Goal: Task Accomplishment & Management: Use online tool/utility

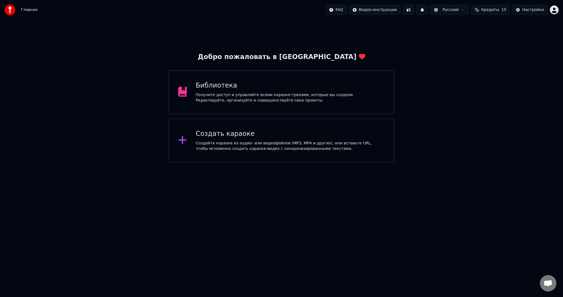
click at [218, 139] on div "Создать караоке Создайте караоке из аудио- или видеофайлов (MP3, MP4 и других),…" at bounding box center [290, 141] width 189 height 22
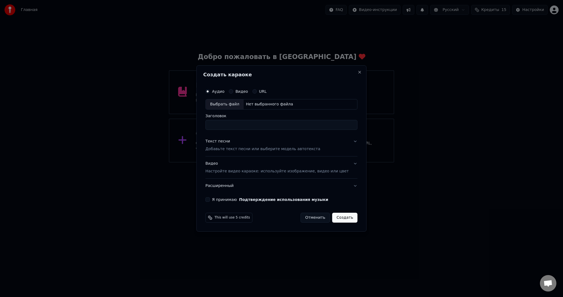
click at [235, 109] on div "Выбрать файл" at bounding box center [224, 104] width 38 height 10
type input "**********"
click at [243, 148] on p "Добавьте текст песни или выберите модель автотекста" at bounding box center [262, 148] width 115 height 5
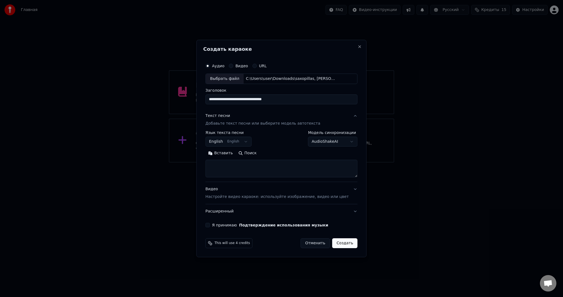
click at [233, 143] on body "**********" at bounding box center [281, 81] width 563 height 163
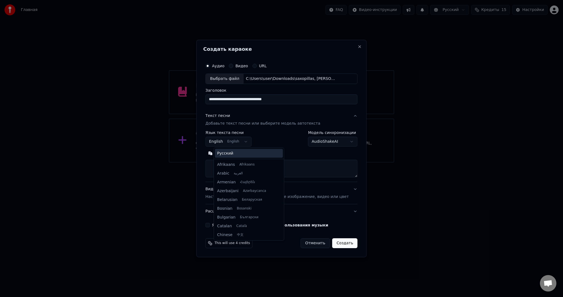
scroll to position [44, 0]
select select "**"
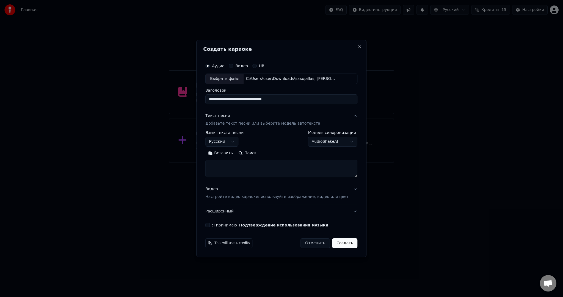
click at [298, 168] on textarea at bounding box center [281, 169] width 152 height 18
paste textarea "**********"
type textarea "**********"
click at [238, 191] on div "Видео Настройте видео караоке: используйте изображение, видео или цвет" at bounding box center [276, 193] width 143 height 13
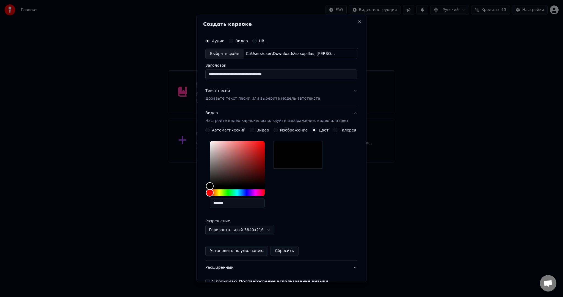
click at [253, 130] on button "Видео" at bounding box center [252, 130] width 4 height 4
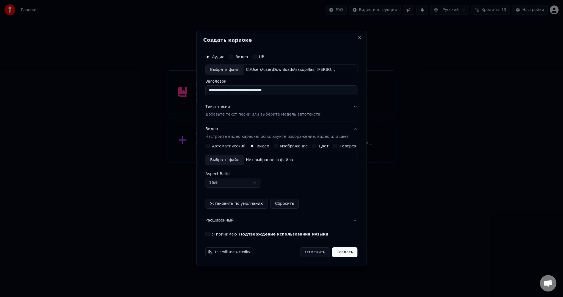
click at [231, 161] on div "Выбрать файл" at bounding box center [224, 160] width 38 height 10
click at [210, 235] on button "Я принимаю Подтверждение использования музыки" at bounding box center [207, 234] width 4 height 4
click at [335, 249] on button "Создать" at bounding box center [344, 253] width 25 height 10
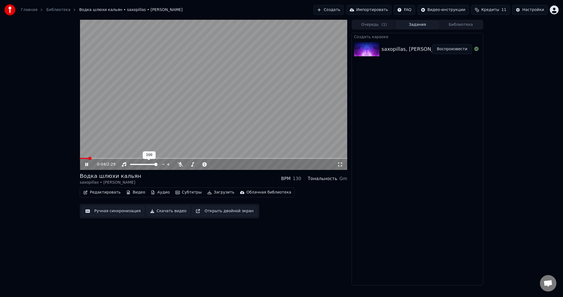
click at [195, 119] on video at bounding box center [213, 95] width 267 height 150
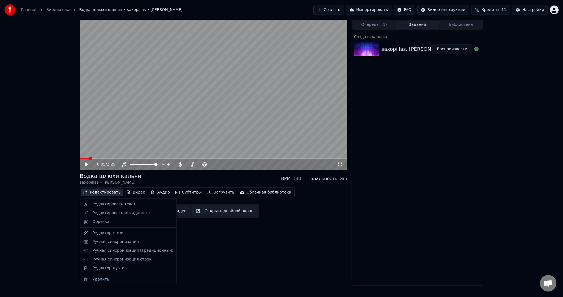
click at [97, 194] on button "Редактировать" at bounding box center [102, 193] width 42 height 8
click at [115, 214] on div "Редактировать метаданные" at bounding box center [120, 212] width 57 height 5
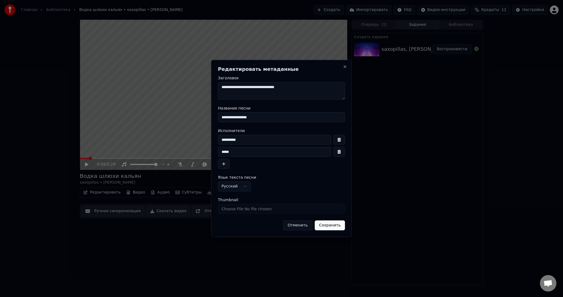
drag, startPoint x: 249, startPoint y: 142, endPoint x: 202, endPoint y: 138, distance: 46.8
click at [197, 138] on body "**********" at bounding box center [281, 148] width 563 height 297
paste input "***"
drag, startPoint x: 235, startPoint y: 141, endPoint x: 256, endPoint y: 139, distance: 20.7
click at [256, 139] on input "**********" at bounding box center [274, 140] width 113 height 10
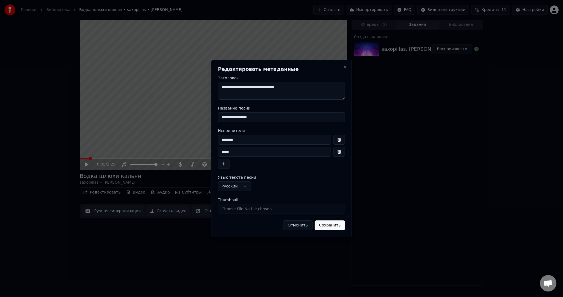
type input "*******"
drag, startPoint x: 242, startPoint y: 150, endPoint x: 209, endPoint y: 149, distance: 32.4
click at [205, 150] on body "**********" at bounding box center [281, 148] width 563 height 297
paste input
type input "*****"
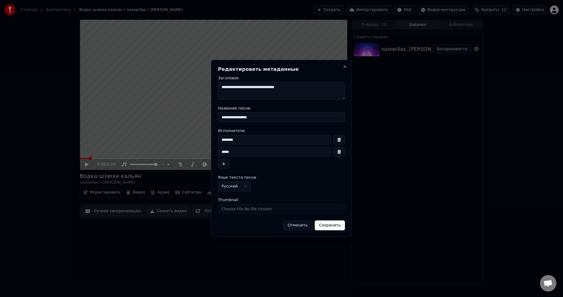
click at [232, 140] on input "*******" at bounding box center [274, 140] width 113 height 10
type input "*****"
drag, startPoint x: 268, startPoint y: 115, endPoint x: 188, endPoint y: 113, distance: 80.0
click at [187, 115] on body "**********" at bounding box center [281, 148] width 563 height 297
paste input
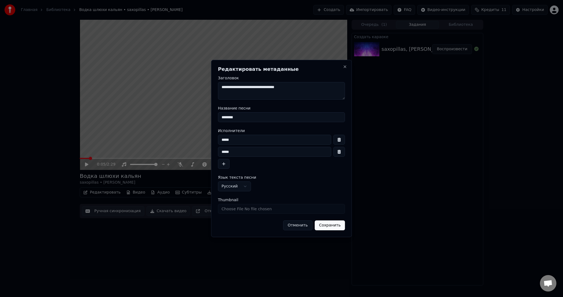
type input "********"
click at [332, 224] on button "Сохранить" at bounding box center [329, 226] width 30 height 10
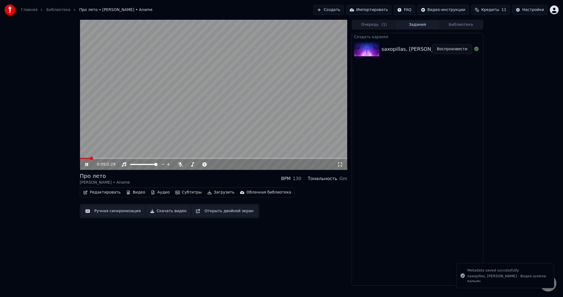
click at [122, 122] on video at bounding box center [213, 95] width 267 height 150
click at [103, 194] on button "Редактировать" at bounding box center [102, 193] width 42 height 8
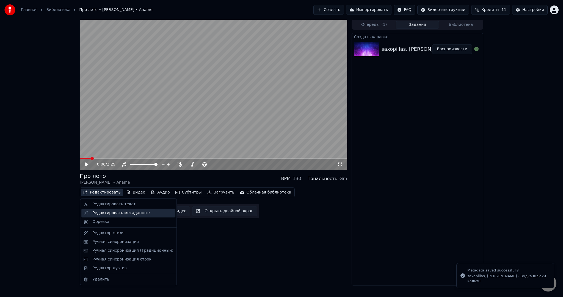
click at [112, 212] on div "Редактировать метаданные" at bounding box center [120, 212] width 57 height 5
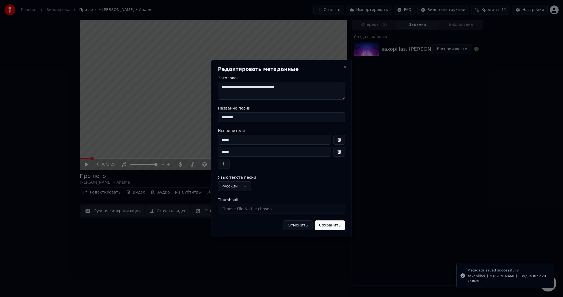
click at [259, 207] on input "Thumbnail" at bounding box center [281, 209] width 127 height 10
type input "**********"
click at [337, 224] on button "Сохранить" at bounding box center [329, 226] width 30 height 10
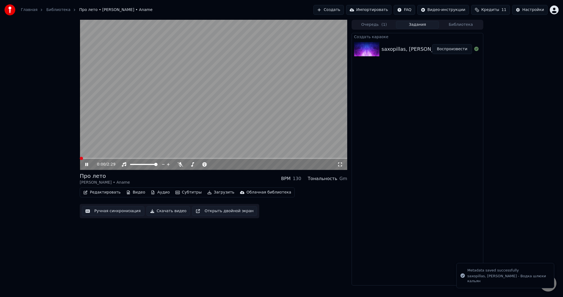
click at [80, 157] on span at bounding box center [81, 158] width 3 height 3
click at [339, 159] on div "0:03 / 2:29" at bounding box center [213, 95] width 267 height 150
click at [339, 159] on div "0:03 / 2:29" at bounding box center [213, 164] width 267 height 11
click at [205, 126] on video at bounding box center [213, 95] width 267 height 150
click at [171, 126] on video at bounding box center [213, 95] width 267 height 150
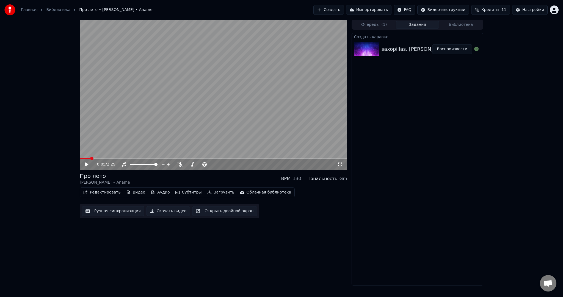
click at [108, 194] on button "Редактировать" at bounding box center [102, 193] width 42 height 8
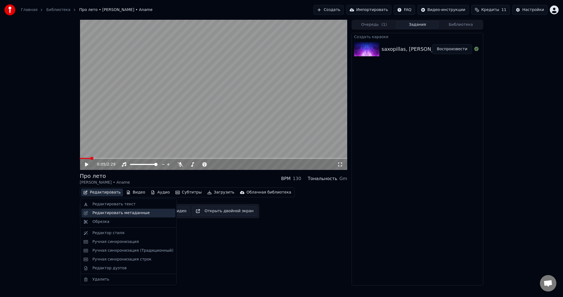
click at [114, 214] on div "Редактировать метаданные" at bounding box center [120, 212] width 57 height 5
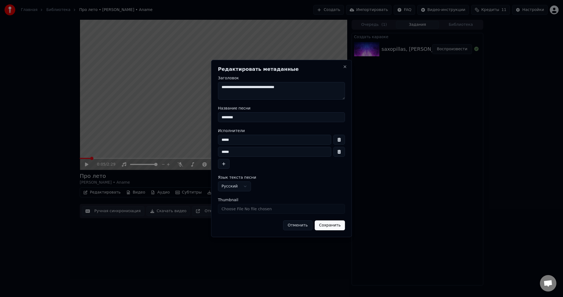
click at [303, 229] on button "Отменить" at bounding box center [297, 226] width 29 height 10
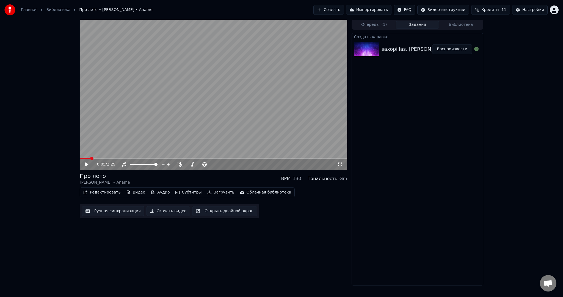
click at [183, 192] on button "Субтитры" at bounding box center [188, 193] width 31 height 8
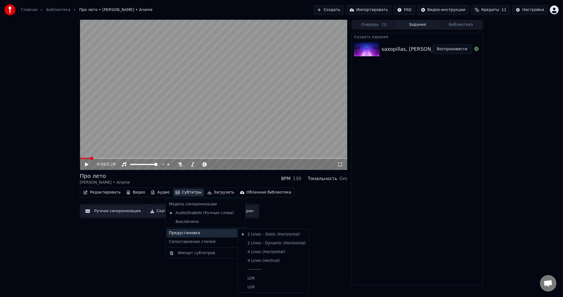
click at [187, 233] on div "Предустановка" at bounding box center [205, 233] width 77 height 9
click at [265, 268] on div "----------" at bounding box center [272, 269] width 69 height 9
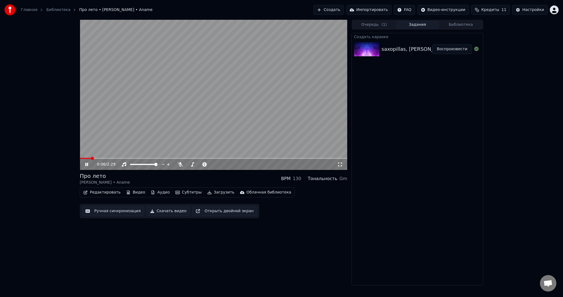
click at [110, 212] on button "Ручная синхронизация" at bounding box center [113, 211] width 62 height 10
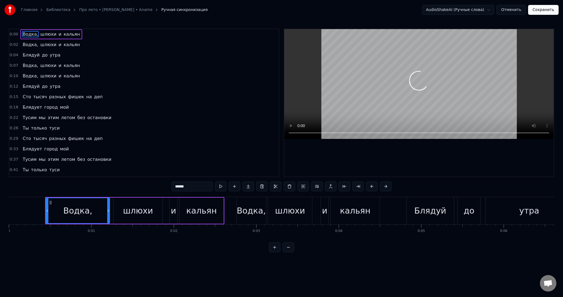
drag, startPoint x: 35, startPoint y: 217, endPoint x: 18, endPoint y: 213, distance: 18.3
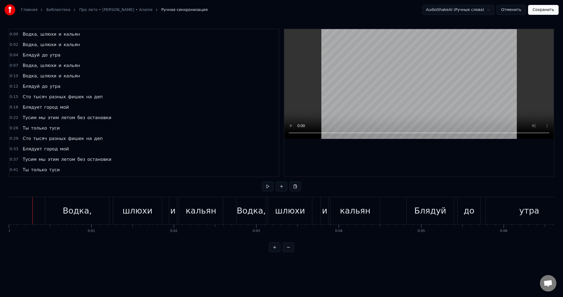
drag, startPoint x: 18, startPoint y: 213, endPoint x: 12, endPoint y: 213, distance: 5.2
click at [270, 188] on button at bounding box center [268, 187] width 12 height 10
click at [268, 187] on button at bounding box center [268, 187] width 12 height 10
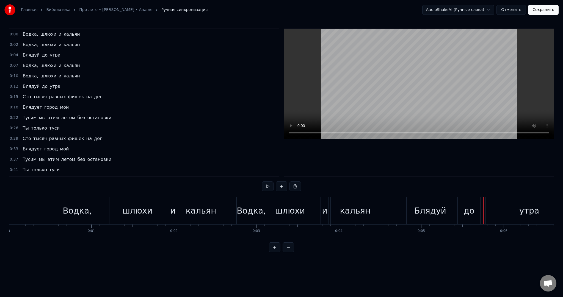
click at [347, 101] on video at bounding box center [418, 84] width 269 height 110
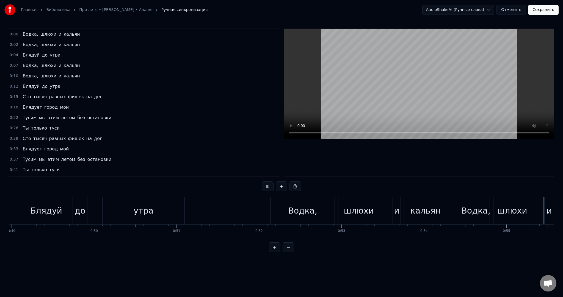
scroll to position [0, 4539]
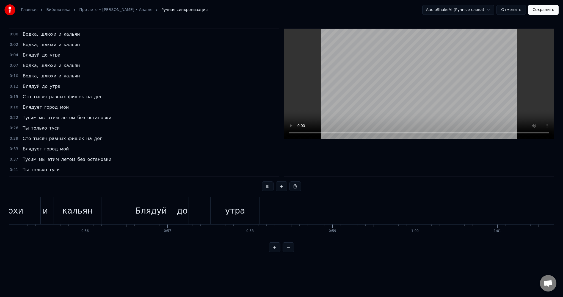
drag, startPoint x: 408, startPoint y: 67, endPoint x: 413, endPoint y: 72, distance: 7.0
click at [408, 68] on video at bounding box center [418, 84] width 269 height 110
click at [431, 66] on video at bounding box center [418, 84] width 269 height 110
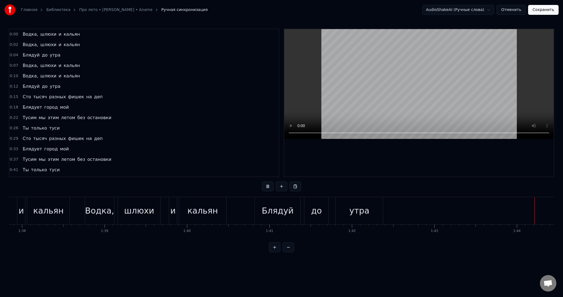
scroll to position [0, 8566]
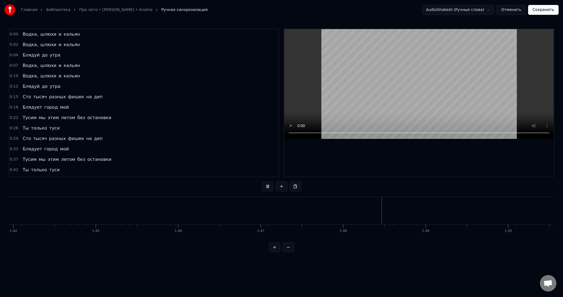
drag, startPoint x: 332, startPoint y: 55, endPoint x: 354, endPoint y: 60, distance: 23.1
click at [346, 59] on video at bounding box center [418, 84] width 269 height 110
click at [387, 61] on video at bounding box center [418, 84] width 269 height 110
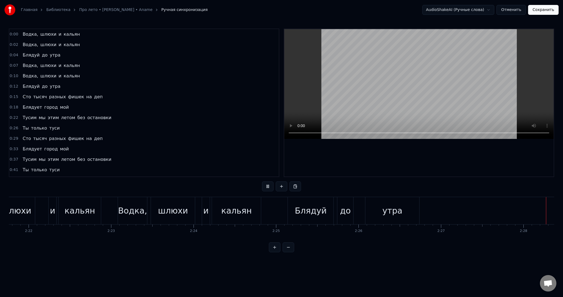
scroll to position [0, 11814]
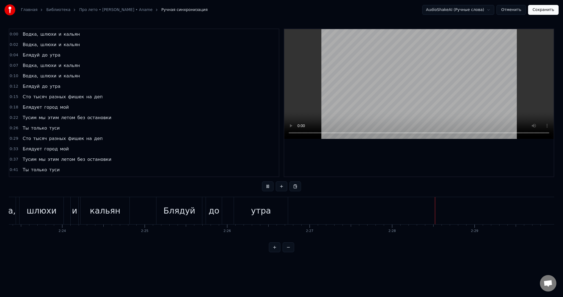
click at [540, 10] on button "Сохранить" at bounding box center [543, 10] width 30 height 10
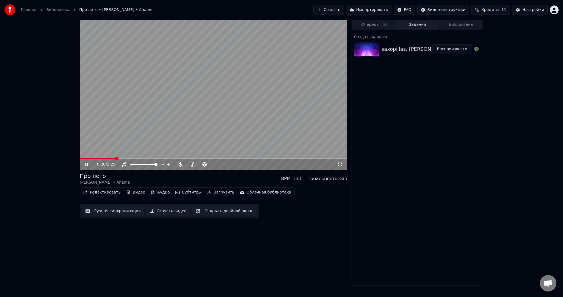
drag, startPoint x: 225, startPoint y: 96, endPoint x: 223, endPoint y: 108, distance: 12.3
click at [226, 96] on video at bounding box center [213, 95] width 267 height 150
click at [206, 191] on button "Загрузить" at bounding box center [221, 193] width 32 height 8
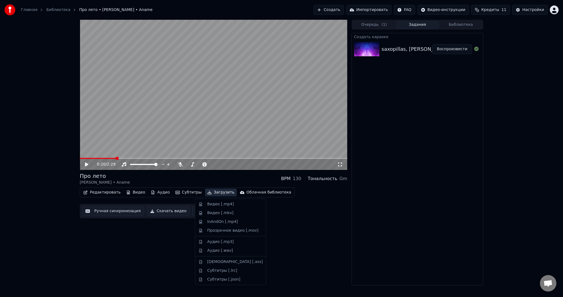
click at [213, 202] on div "Видео [.mp4]" at bounding box center [220, 204] width 27 height 5
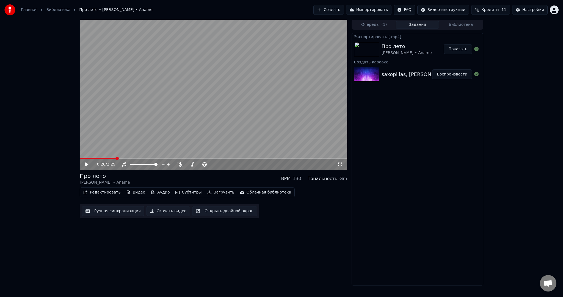
click at [461, 50] on button "Показать" at bounding box center [457, 49] width 28 height 10
click at [80, 158] on span at bounding box center [98, 158] width 36 height 1
click at [131, 130] on video at bounding box center [213, 95] width 267 height 150
click at [150, 135] on video at bounding box center [213, 95] width 267 height 150
click at [451, 51] on button "Показать" at bounding box center [457, 49] width 28 height 10
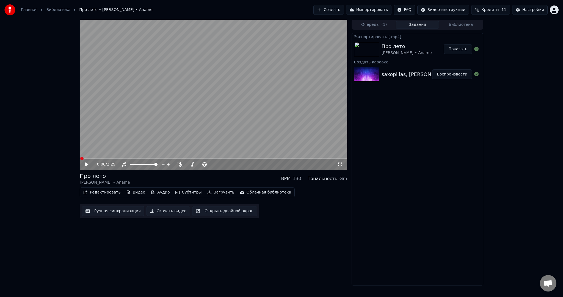
click at [223, 97] on video at bounding box center [213, 95] width 267 height 150
click at [222, 99] on video at bounding box center [213, 95] width 267 height 150
click at [262, 96] on video at bounding box center [213, 95] width 267 height 150
click at [146, 157] on div "100 100" at bounding box center [149, 155] width 13 height 8
click at [160, 157] on video at bounding box center [213, 95] width 267 height 150
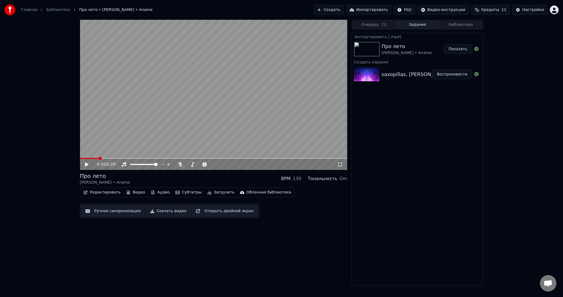
click at [161, 158] on video at bounding box center [213, 95] width 267 height 150
click at [162, 158] on span at bounding box center [213, 158] width 267 height 1
click at [226, 90] on video at bounding box center [213, 95] width 267 height 150
